Goal: Find specific page/section: Find specific page/section

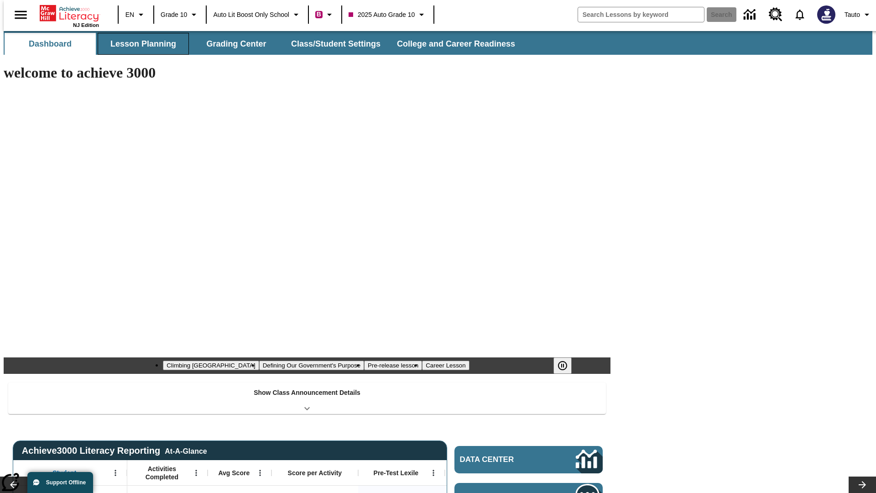
click at [140, 44] on button "Lesson Planning" at bounding box center [143, 44] width 91 height 22
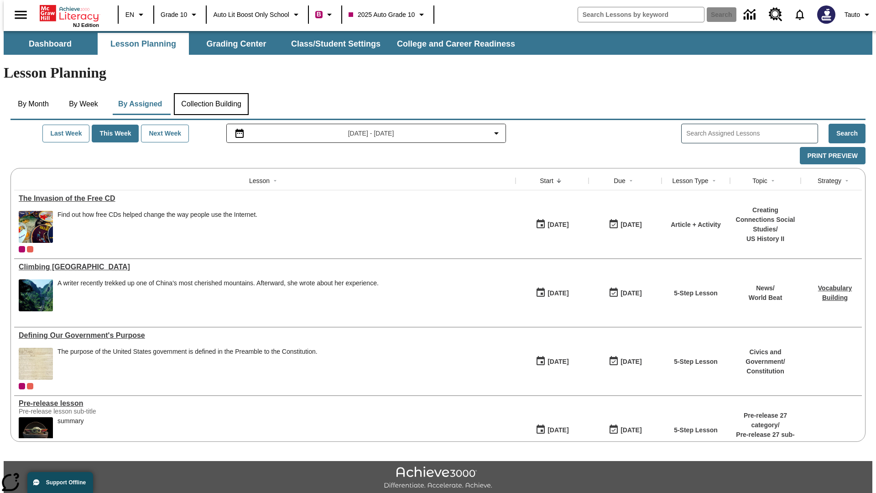
click at [211, 93] on button "Collection Building" at bounding box center [211, 104] width 75 height 22
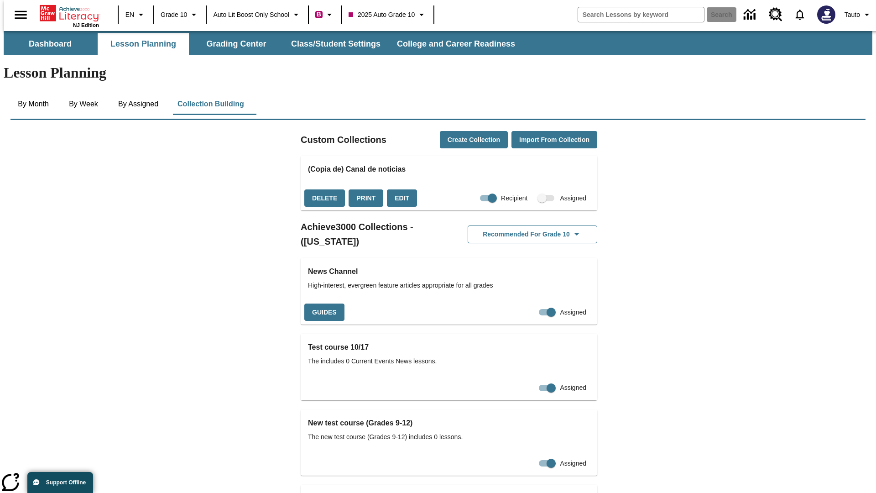
checkbox input "true"
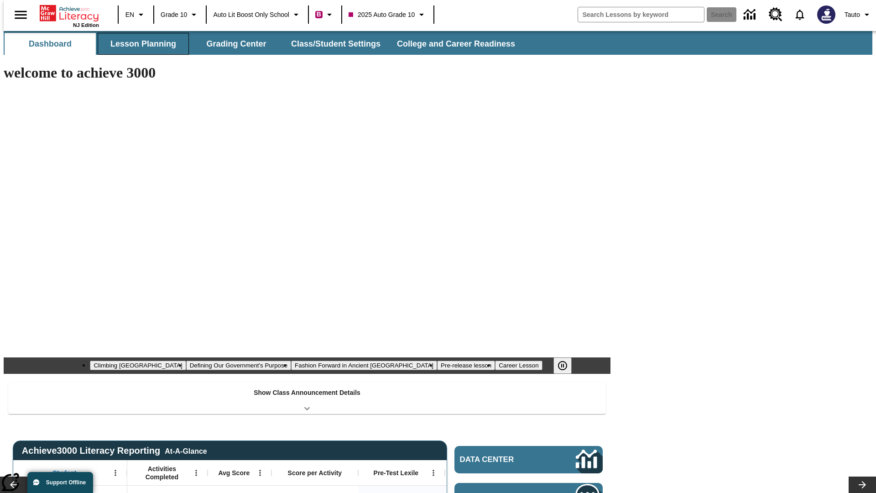
click at [140, 44] on button "Lesson Planning" at bounding box center [143, 44] width 91 height 22
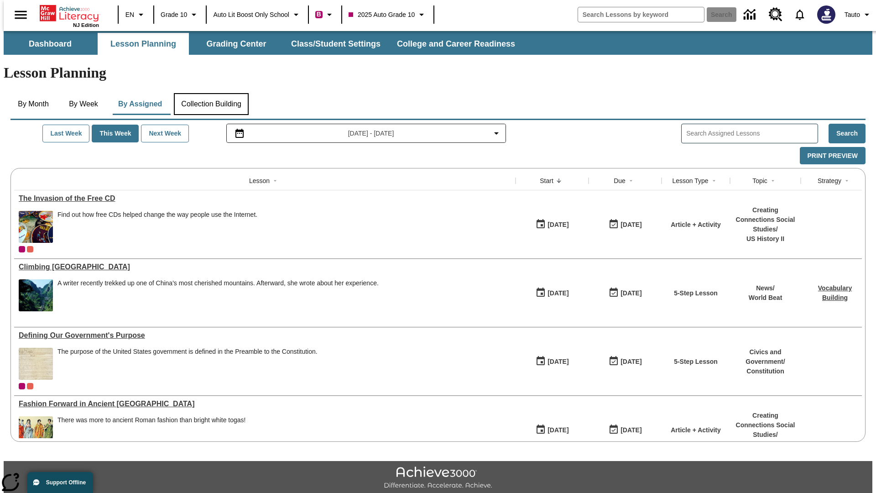
click at [211, 93] on button "Collection Building" at bounding box center [211, 104] width 75 height 22
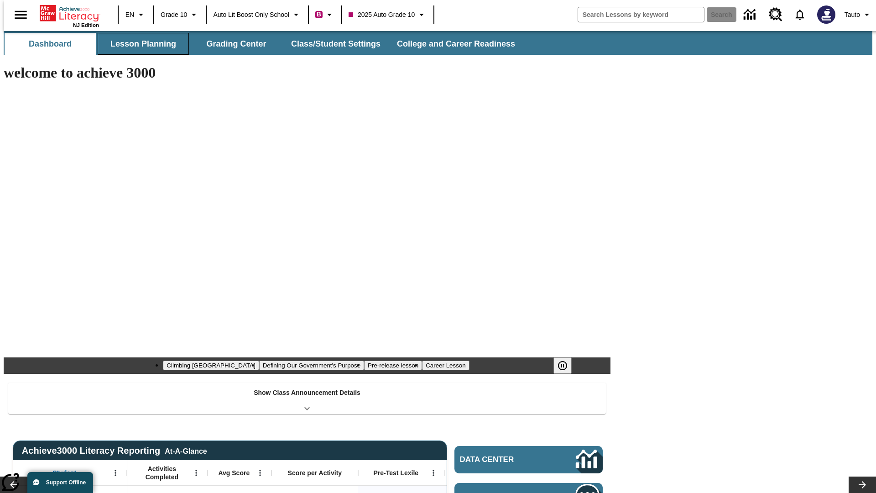
click at [140, 44] on button "Lesson Planning" at bounding box center [143, 44] width 91 height 22
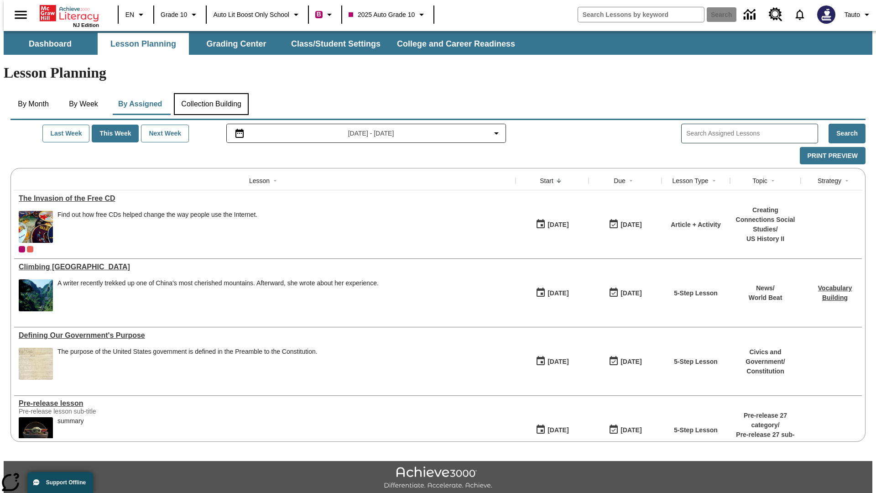
click at [211, 93] on button "Collection Building" at bounding box center [211, 104] width 75 height 22
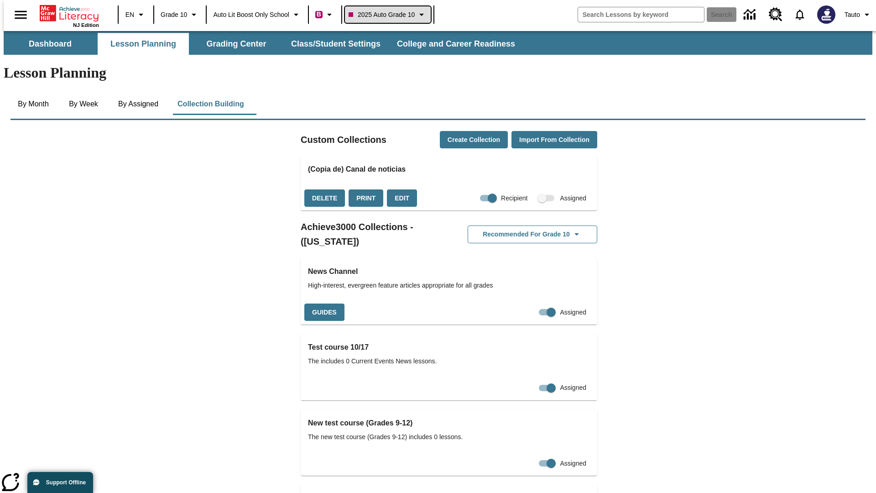
click at [390, 15] on span "2025 Auto Grade 10" at bounding box center [381, 15] width 66 height 10
